Goal: Transaction & Acquisition: Book appointment/travel/reservation

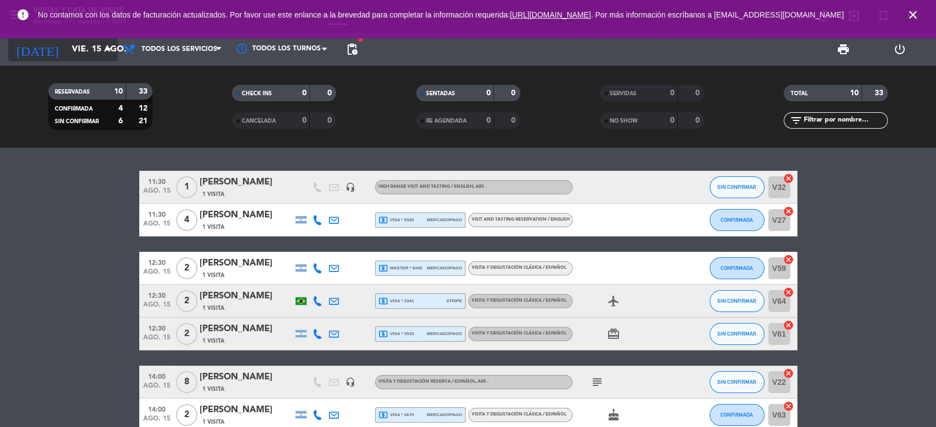
click at [66, 49] on input "vie. 15 ago." at bounding box center [124, 49] width 116 height 21
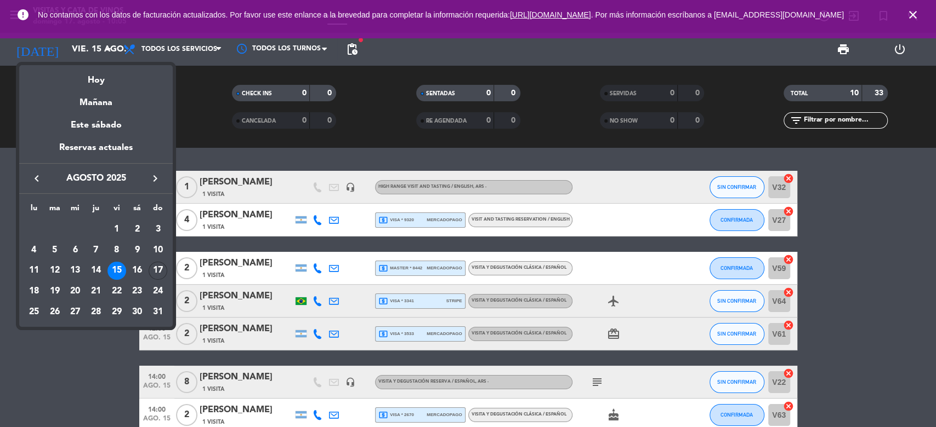
click at [161, 266] on div "17" at bounding box center [158, 271] width 19 height 19
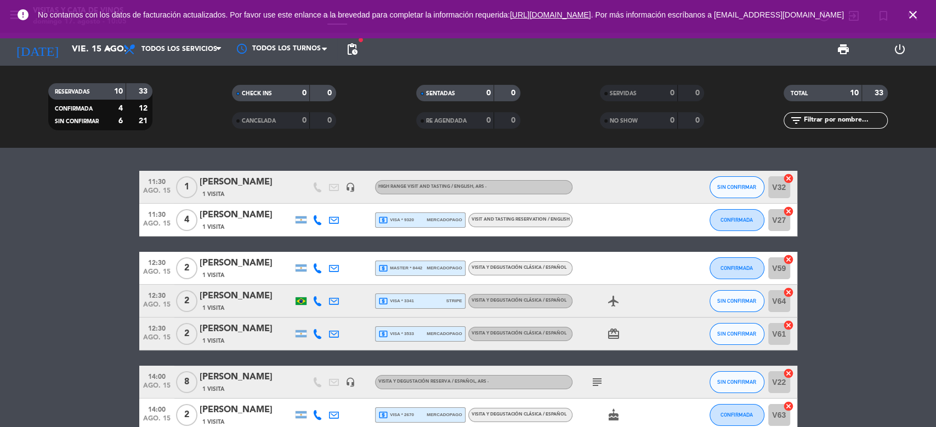
type input "dom. 17 ago."
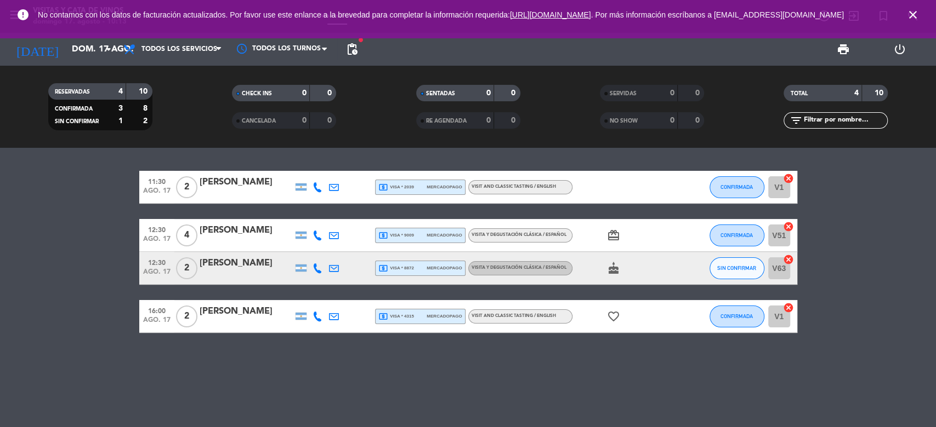
click at [540, 359] on div "11:30 ago. 17 2 [PERSON_NAME] local_atm visa * 2039 mercadopago VISIT AND CLASS…" at bounding box center [468, 288] width 936 height 280
click at [426, 320] on span "mercadopago" at bounding box center [443, 316] width 35 height 7
click at [914, 19] on icon "close" at bounding box center [912, 14] width 13 height 13
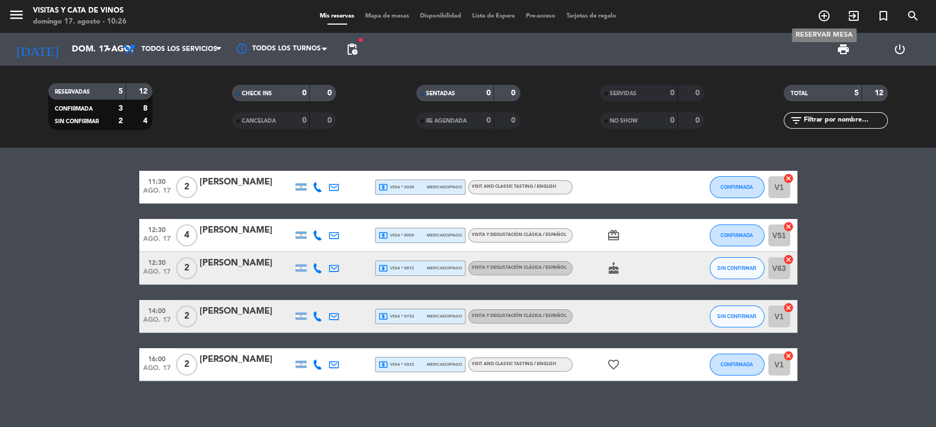
click at [822, 13] on icon "add_circle_outline" at bounding box center [823, 15] width 13 height 13
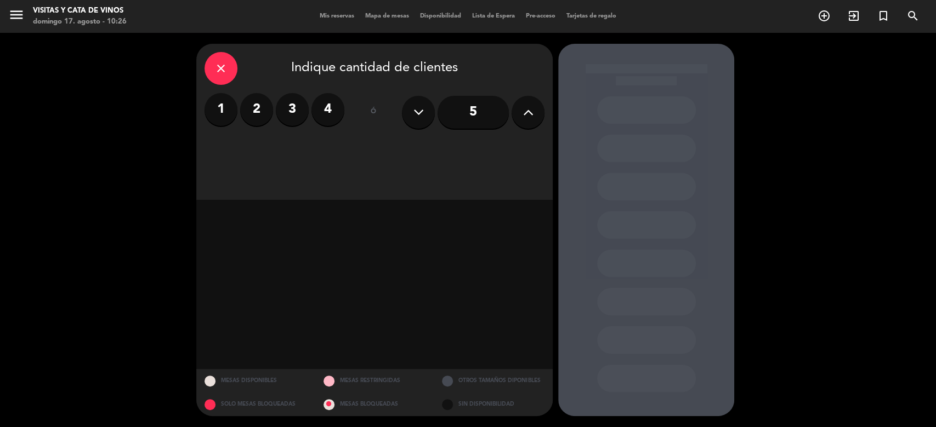
click at [224, 108] on label "1" at bounding box center [220, 109] width 33 height 33
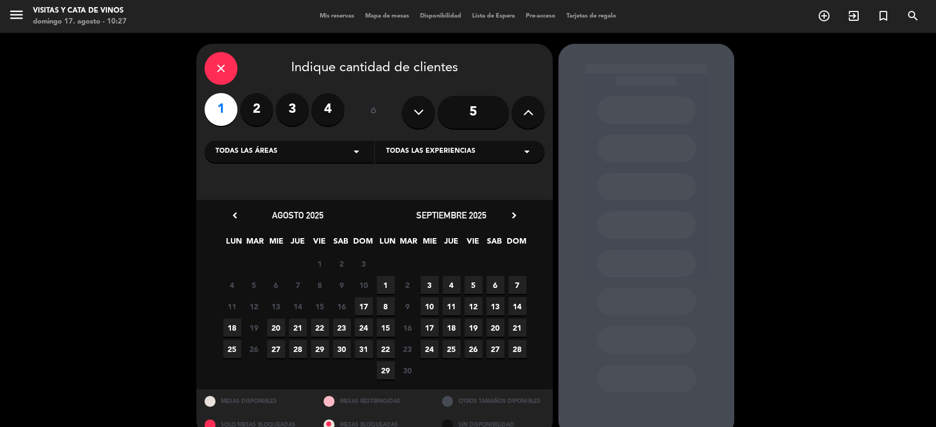
click at [367, 306] on span "17" at bounding box center [364, 307] width 18 height 18
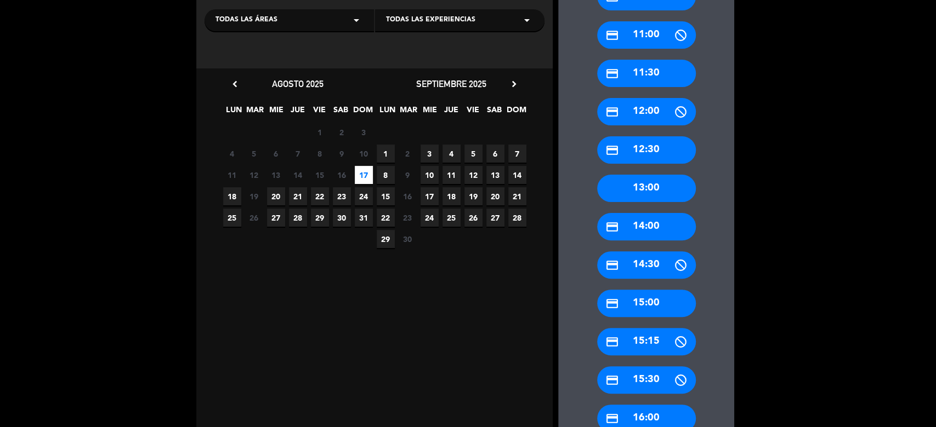
scroll to position [205, 0]
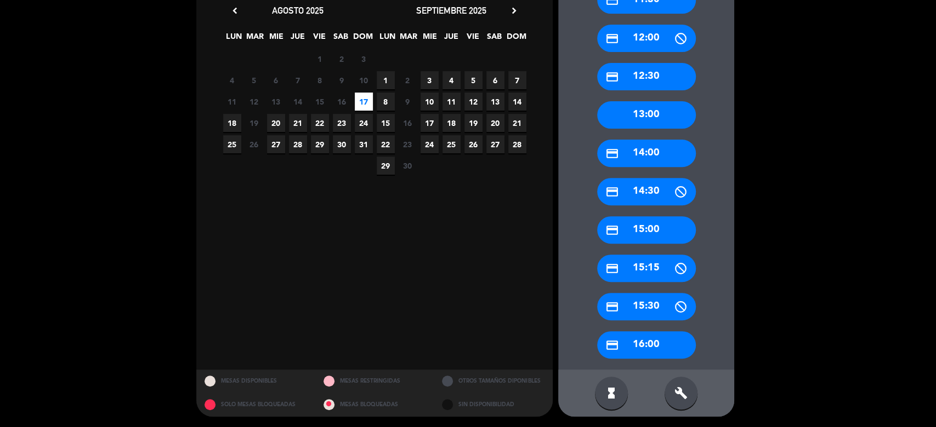
click at [649, 343] on div "credit_card 16:00" at bounding box center [646, 345] width 99 height 27
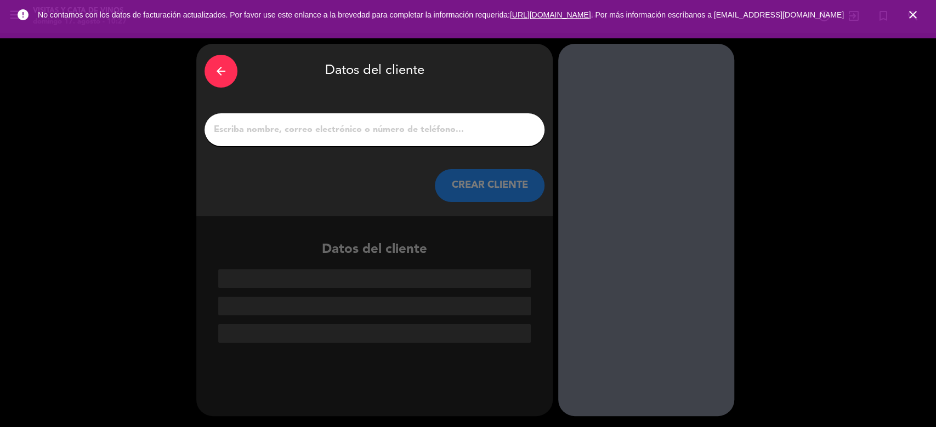
click at [393, 121] on div at bounding box center [374, 129] width 340 height 33
click at [400, 131] on input "1" at bounding box center [374, 129] width 323 height 15
paste input "~[PERSON_NAME]"
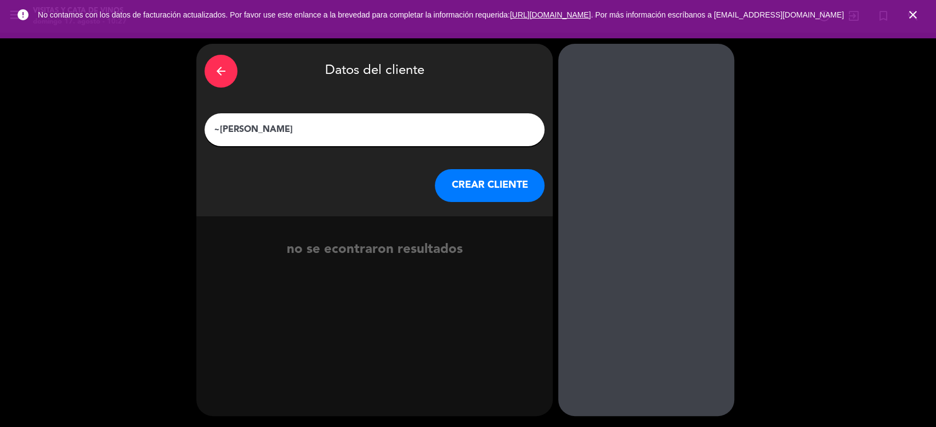
click at [221, 127] on input "~[PERSON_NAME]" at bounding box center [374, 129] width 323 height 15
click at [319, 127] on input "[PERSON_NAME]" at bounding box center [374, 129] width 323 height 15
type input "[PERSON_NAME] - huesped suite 2"
click at [492, 190] on button "CREAR CLIENTE" at bounding box center [490, 185] width 110 height 33
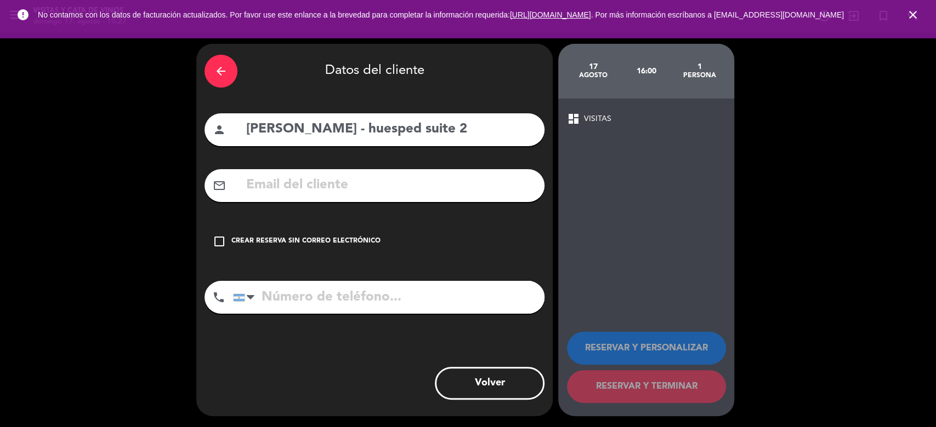
click at [219, 242] on icon "check_box_outline_blank" at bounding box center [219, 241] width 13 height 13
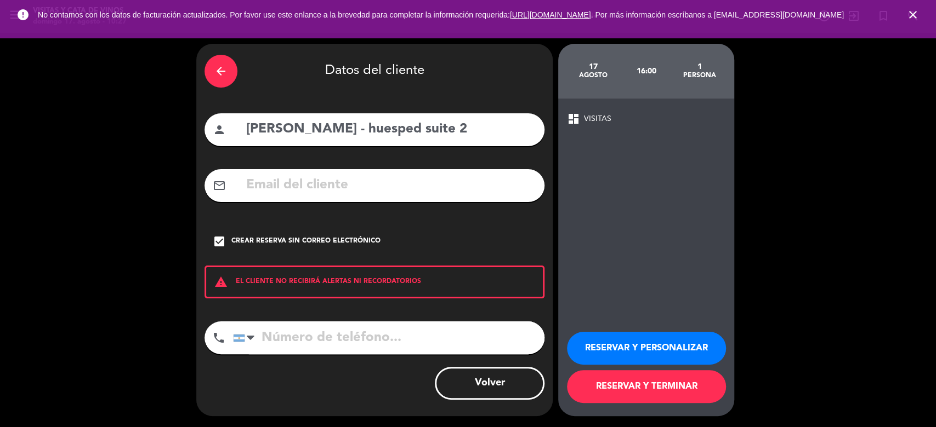
click at [658, 390] on button "RESERVAR Y TERMINAR" at bounding box center [646, 386] width 159 height 33
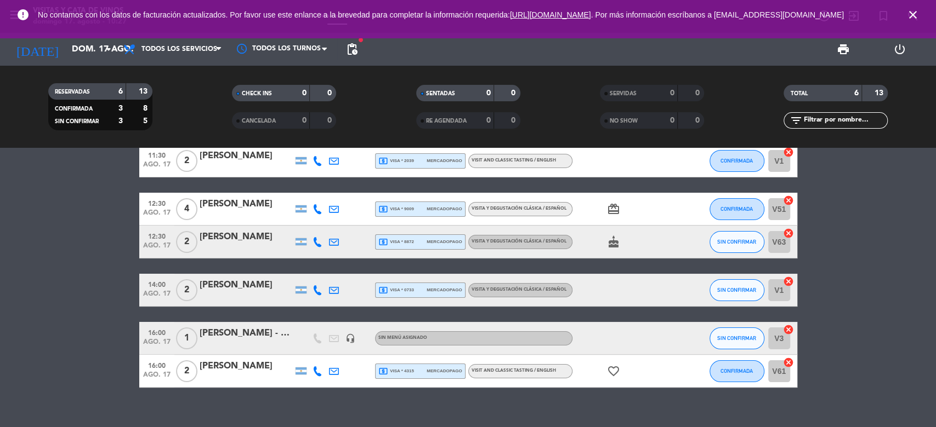
scroll to position [41, 0]
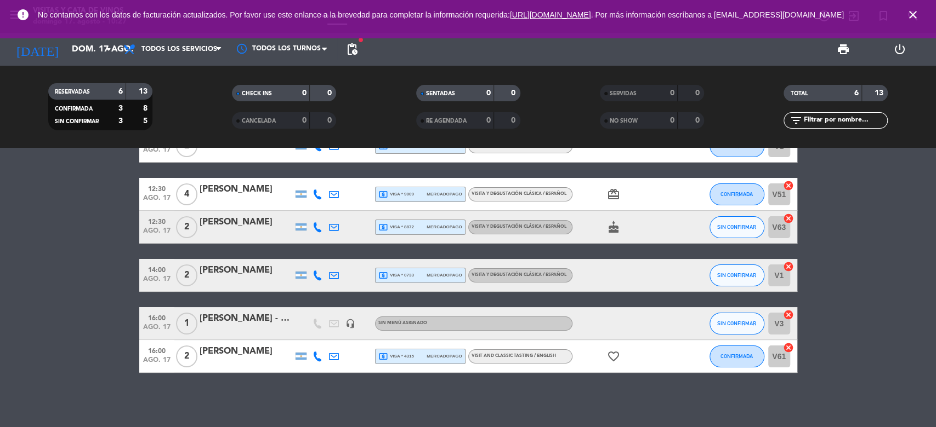
click at [282, 320] on div "[PERSON_NAME] - huesped suite 2" at bounding box center [245, 319] width 93 height 14
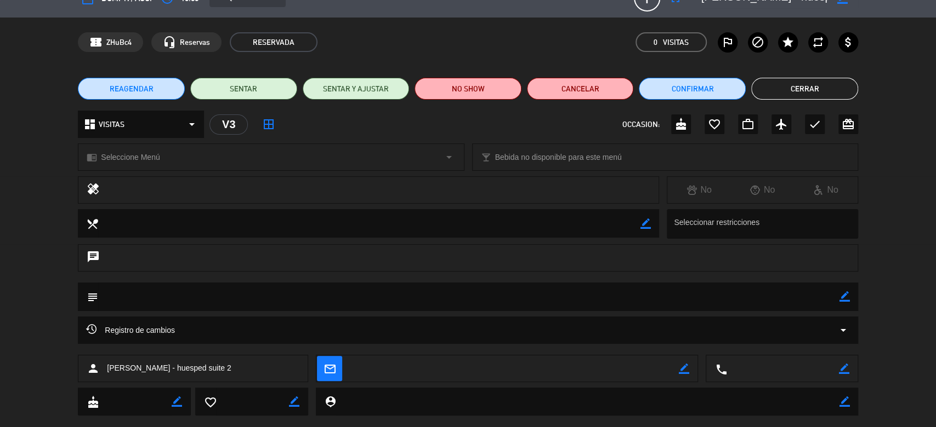
scroll to position [42, 0]
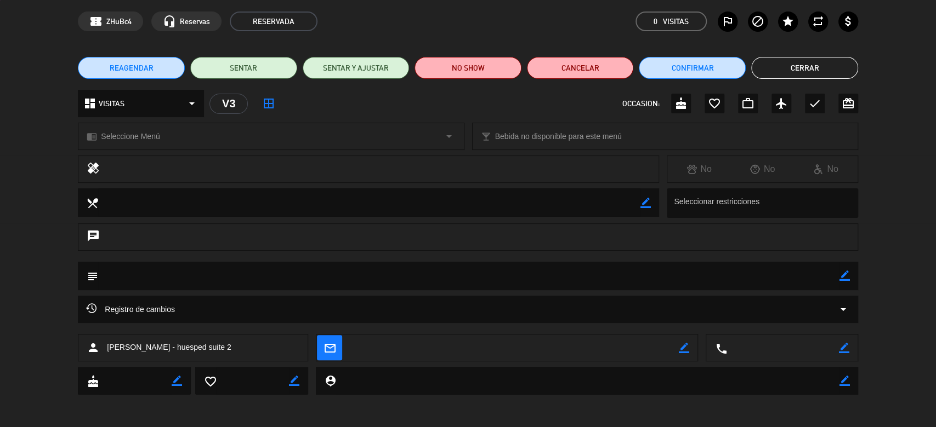
click at [828, 69] on button "Cerrar" at bounding box center [804, 68] width 107 height 22
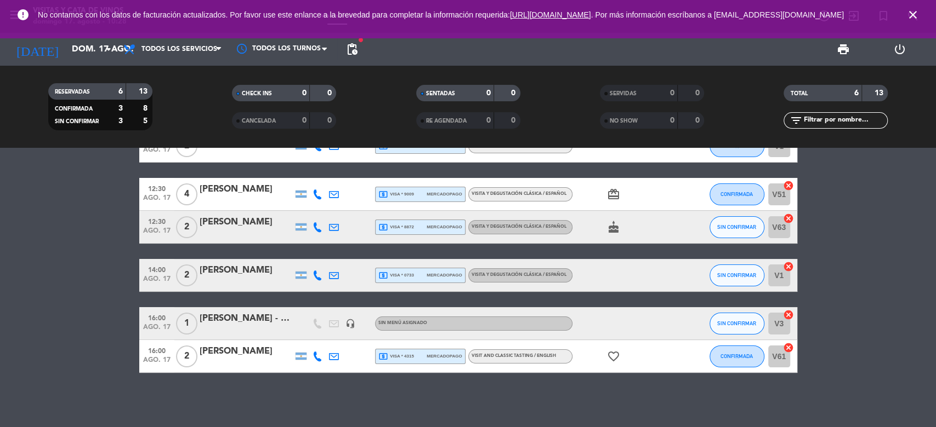
scroll to position [0, 0]
